Goal: Check status

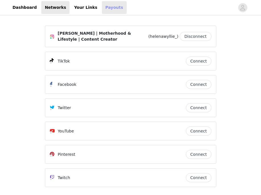
click at [104, 7] on link "Payouts" at bounding box center [114, 7] width 25 height 13
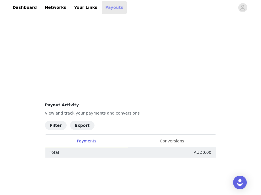
scroll to position [136, 0]
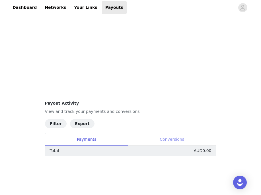
click at [175, 143] on div "Conversions" at bounding box center [172, 139] width 88 height 13
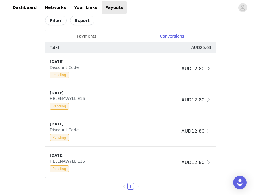
scroll to position [260, 0]
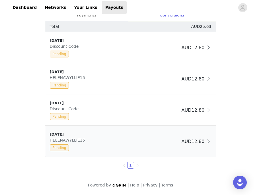
click at [184, 147] on div "[DATE] HELENAWYLLIE15 Pending AUD12.80" at bounding box center [130, 141] width 171 height 31
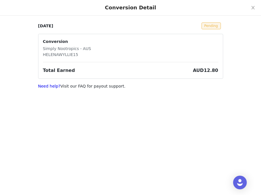
scroll to position [0, 0]
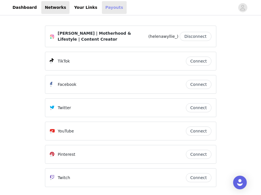
click at [110, 9] on link "Payouts" at bounding box center [114, 7] width 25 height 13
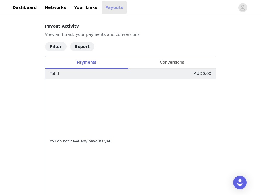
scroll to position [110, 0]
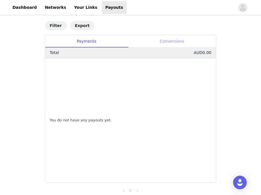
click at [163, 40] on div "Conversions" at bounding box center [172, 41] width 88 height 13
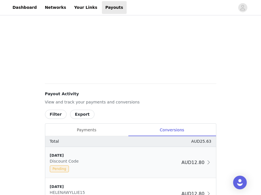
scroll to position [217, 0]
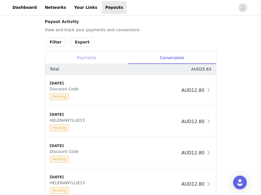
click at [78, 58] on div "Payments" at bounding box center [86, 57] width 83 height 13
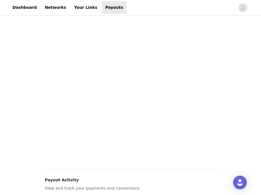
scroll to position [0, 0]
